Goal: Task Accomplishment & Management: Use online tool/utility

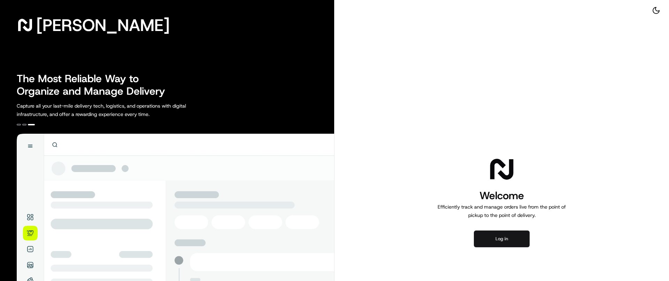
click at [503, 237] on button "Log in" at bounding box center [502, 239] width 56 height 17
